Goal: Task Accomplishment & Management: Manage account settings

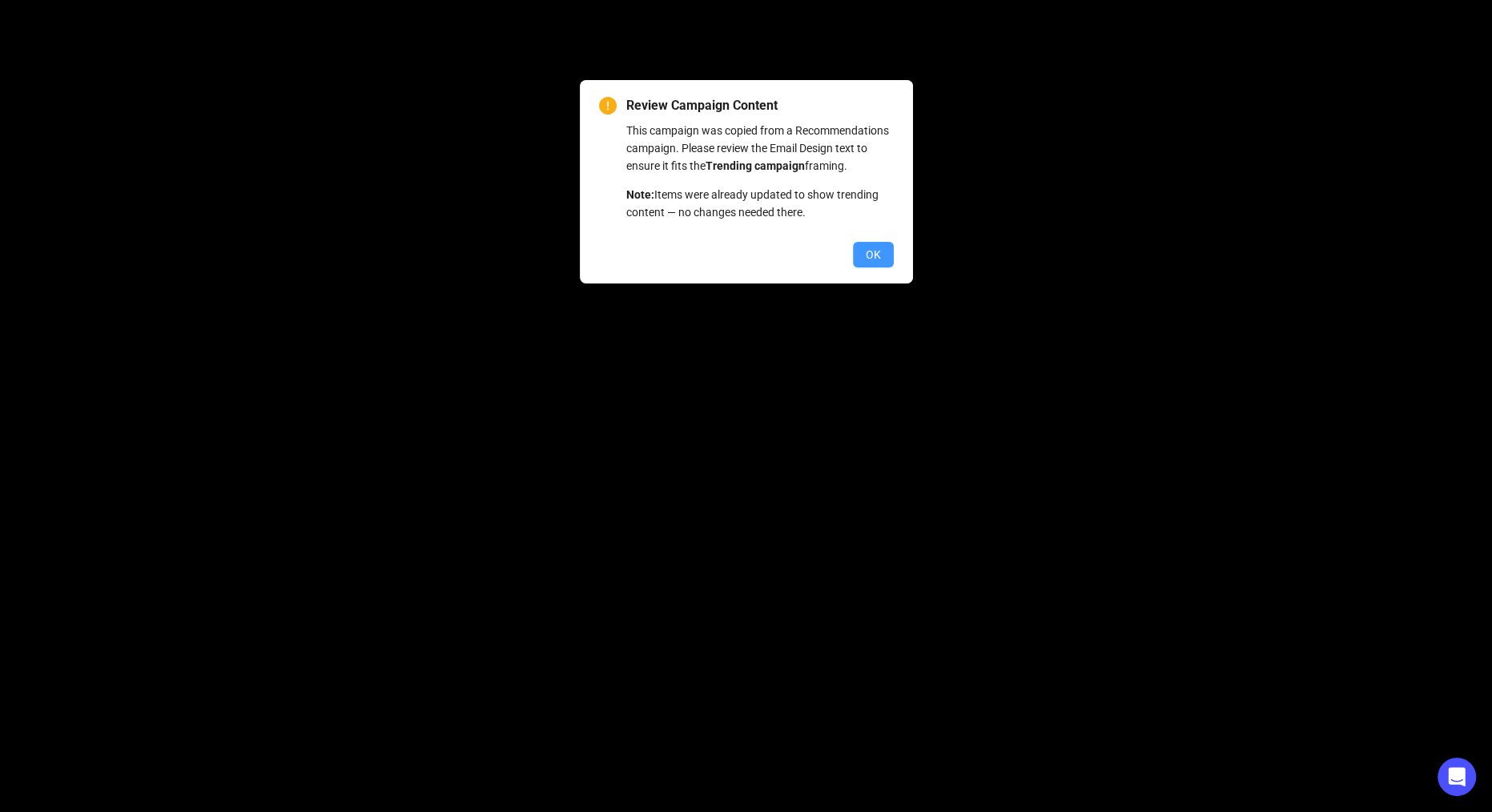
click at [860, 268] on button "OK" at bounding box center [873, 255] width 41 height 26
click at [871, 264] on span "OK" at bounding box center [873, 255] width 15 height 18
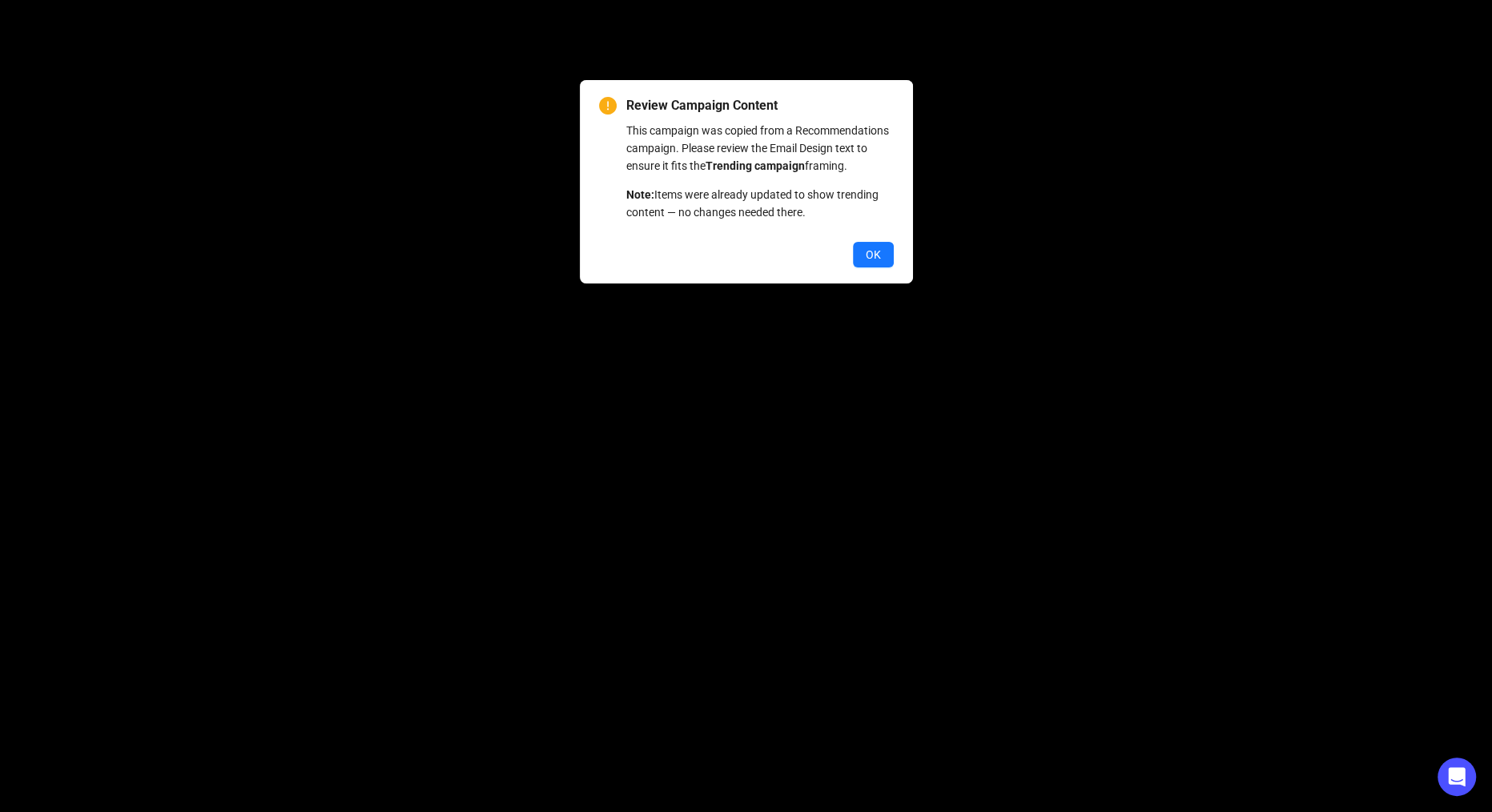
click at [871, 264] on span "OK" at bounding box center [873, 255] width 15 height 18
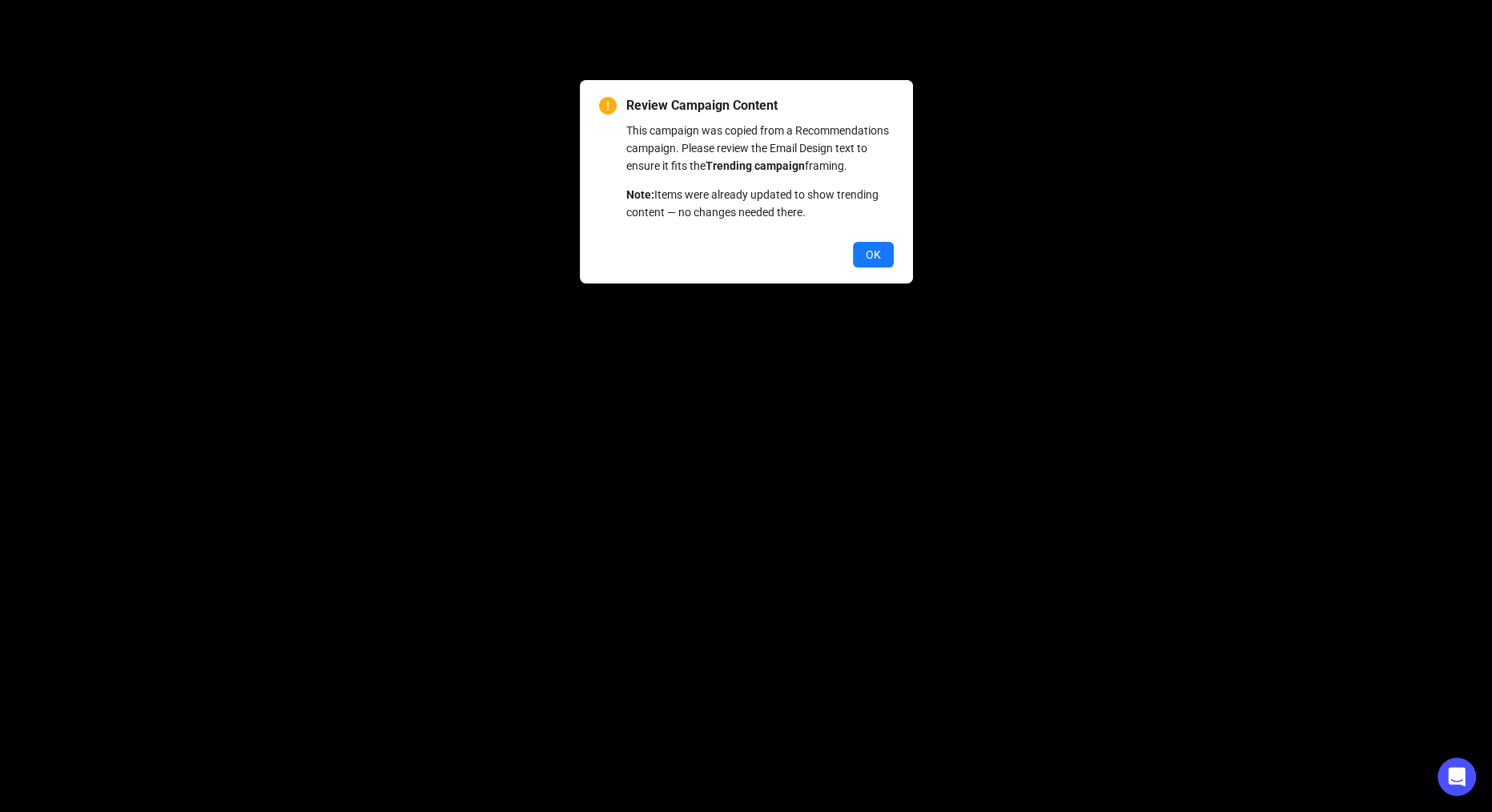
click at [871, 264] on span "OK" at bounding box center [873, 255] width 15 height 18
click at [870, 264] on span "OK" at bounding box center [873, 255] width 15 height 18
click at [872, 264] on span "OK" at bounding box center [873, 255] width 15 height 18
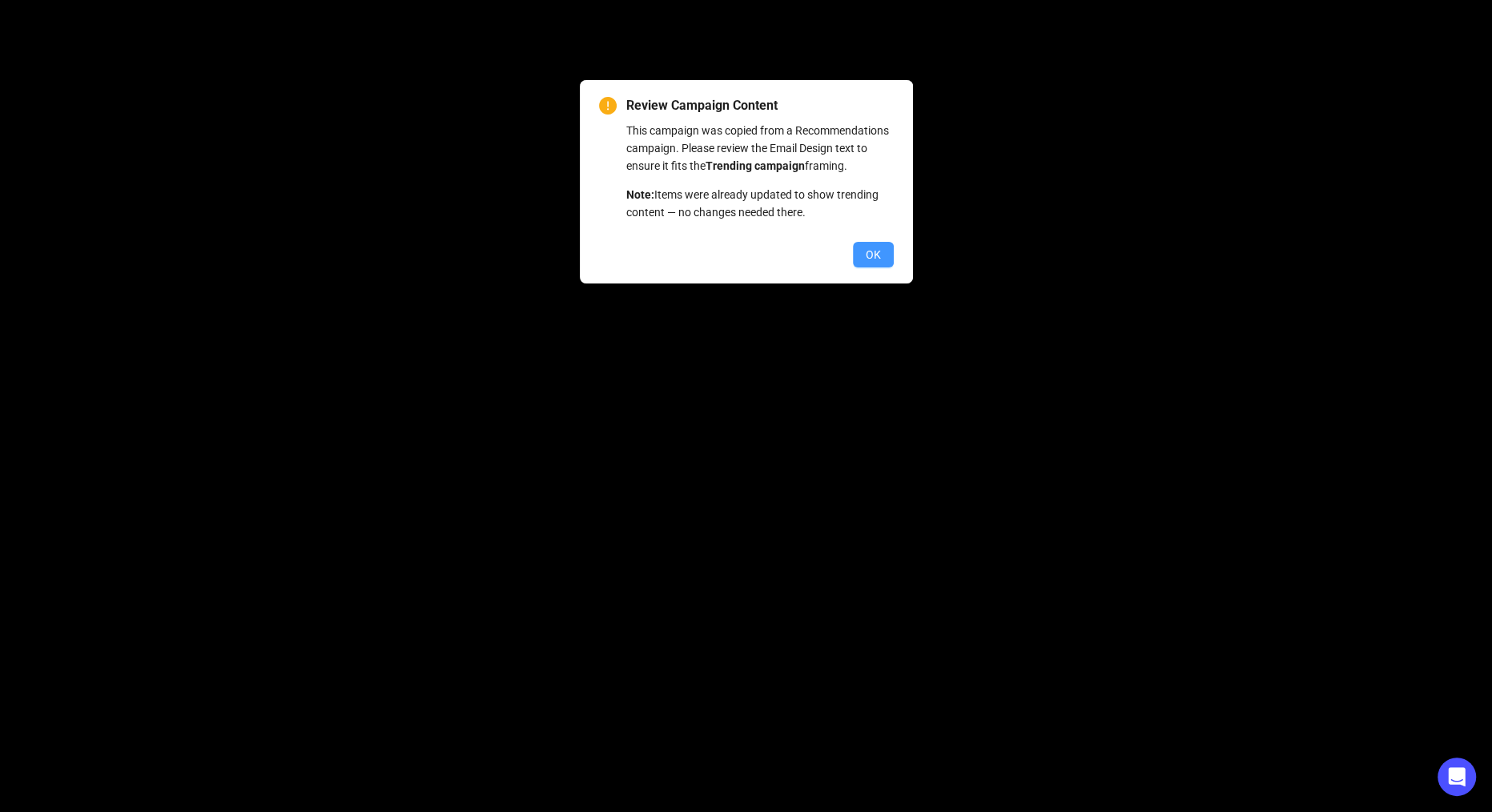
click at [867, 264] on span "OK" at bounding box center [873, 255] width 15 height 18
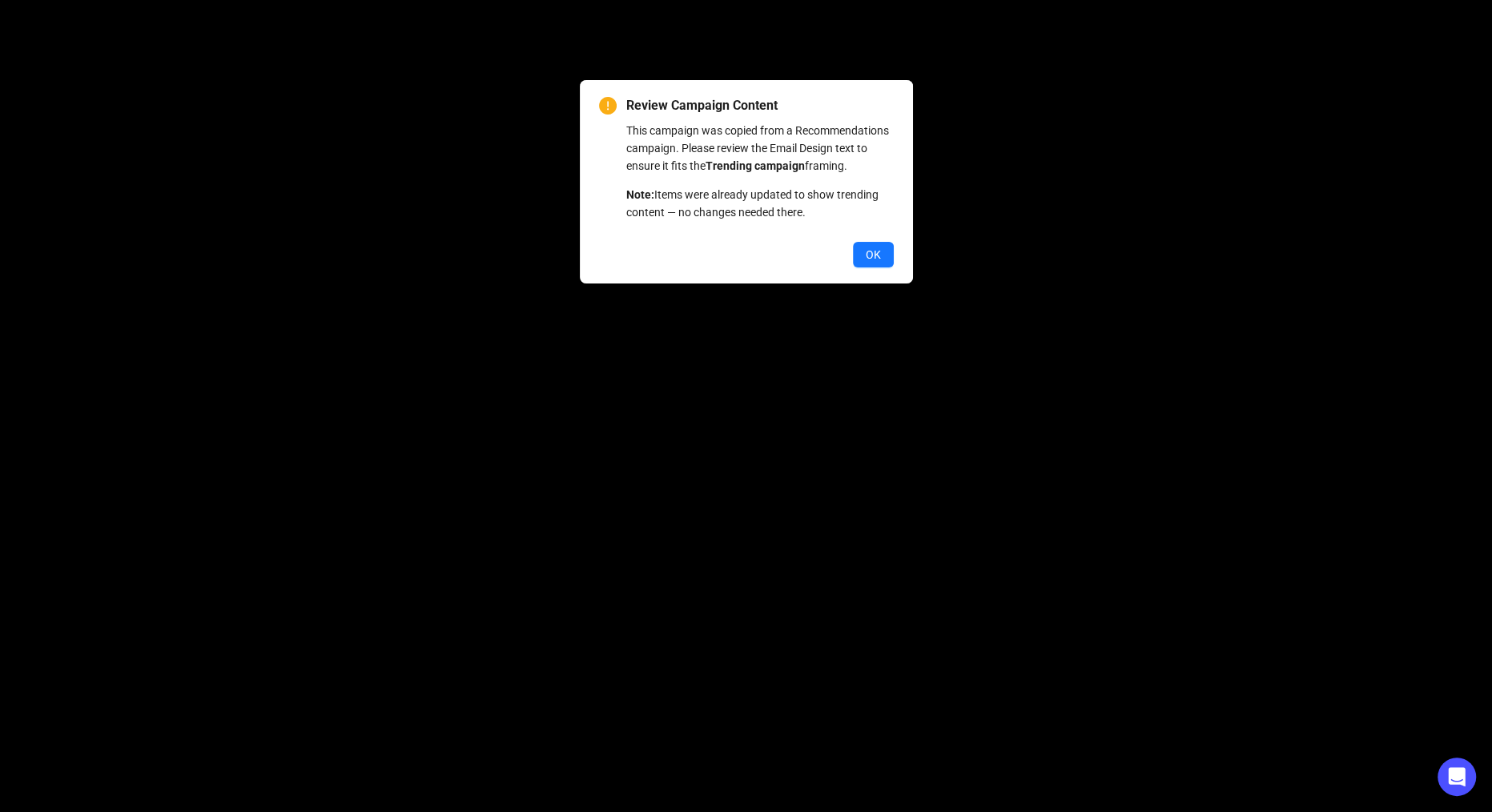
click at [867, 264] on span "OK" at bounding box center [873, 255] width 15 height 18
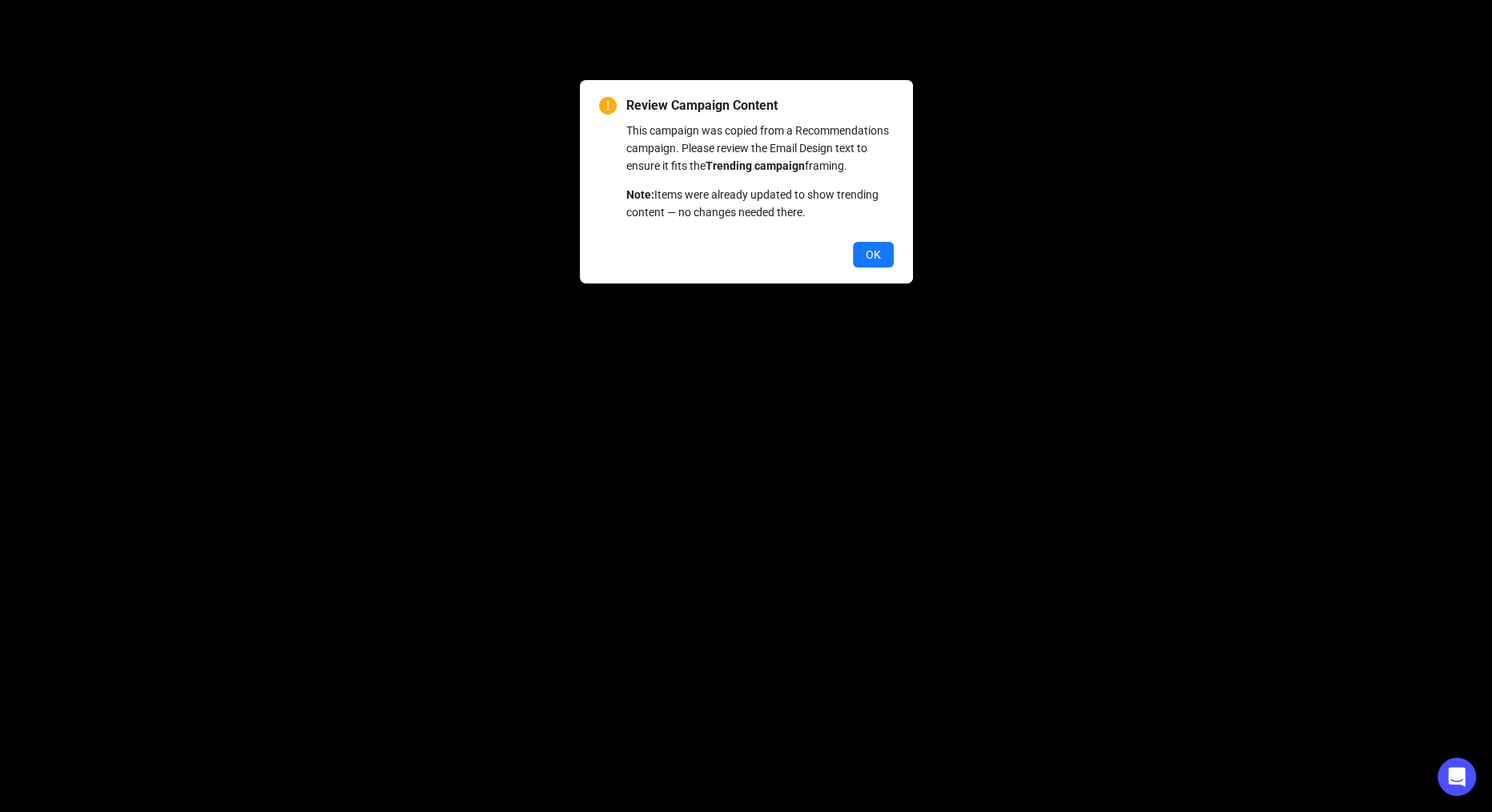
click at [867, 264] on span "OK" at bounding box center [873, 255] width 15 height 18
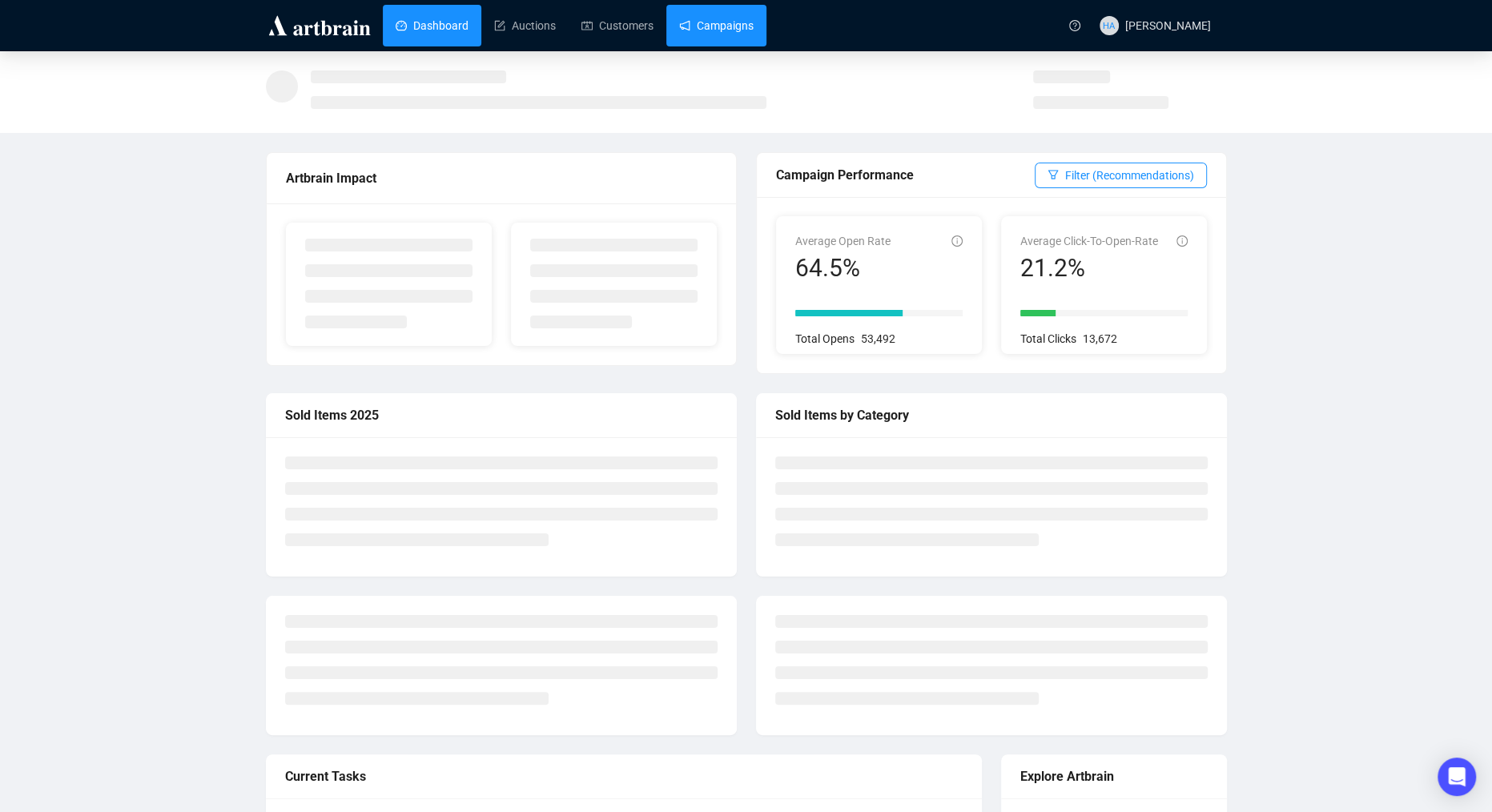
click at [736, 28] on link "Campaigns" at bounding box center [716, 26] width 75 height 42
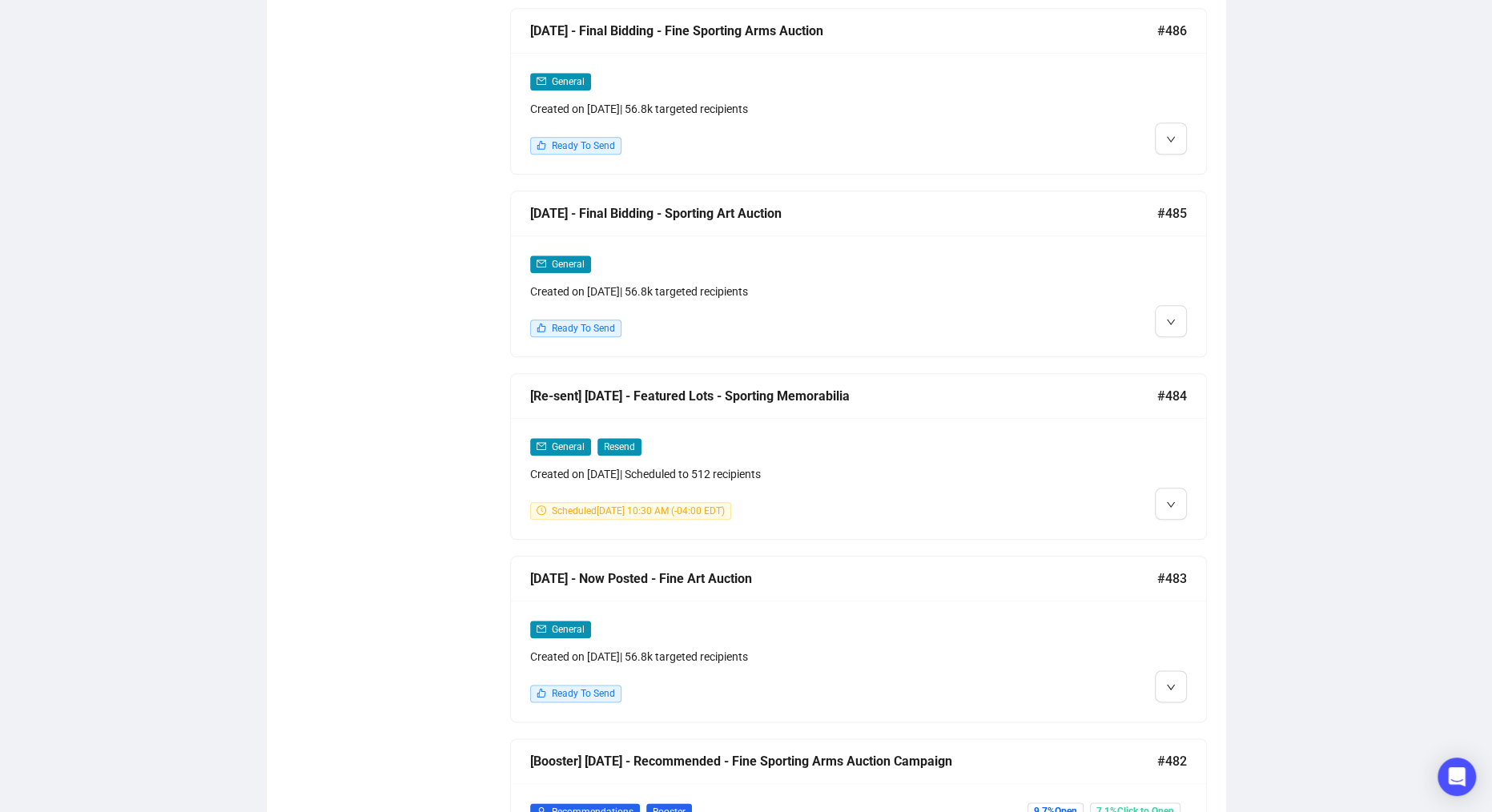
scroll to position [1371, 0]
